Goal: Task Accomplishment & Management: Complete application form

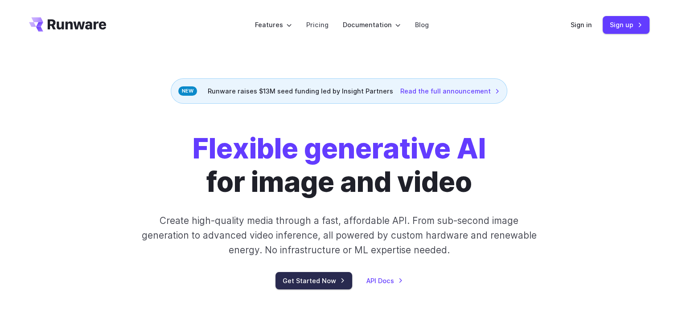
click at [326, 277] on link "Get Started Now" at bounding box center [313, 280] width 77 height 17
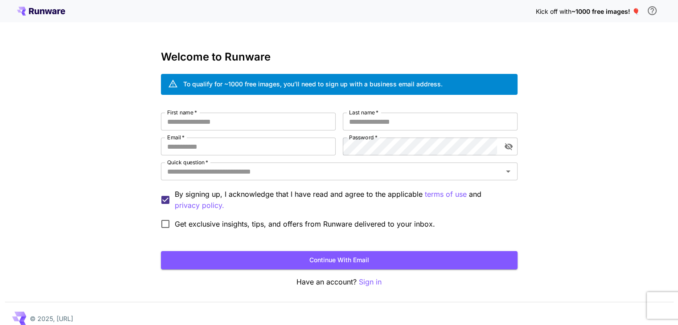
scroll to position [10, 0]
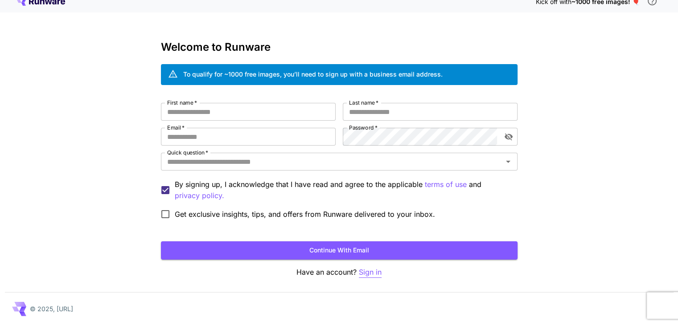
click at [377, 272] on p "Sign in" at bounding box center [370, 272] width 23 height 11
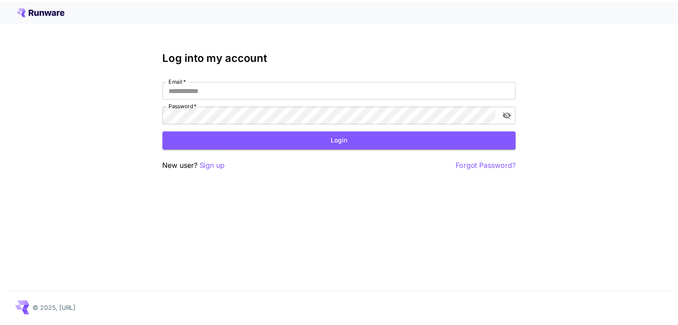
scroll to position [10, 0]
